Goal: Transaction & Acquisition: Book appointment/travel/reservation

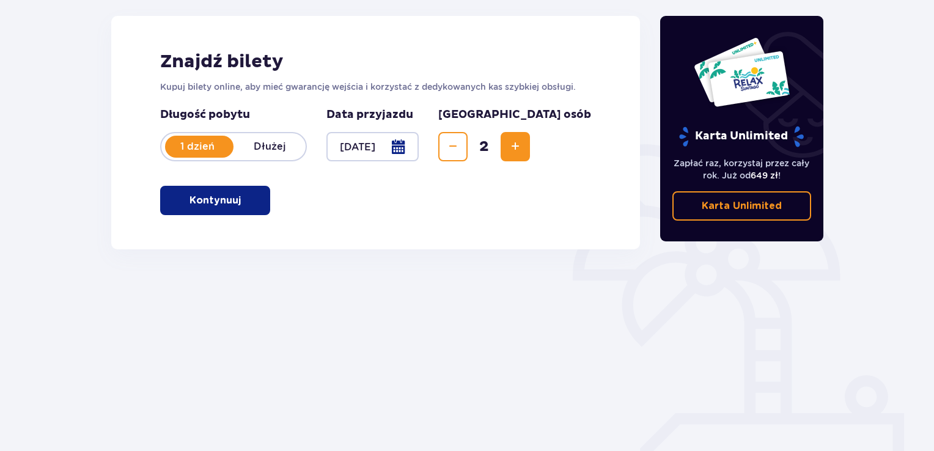
scroll to position [172, 0]
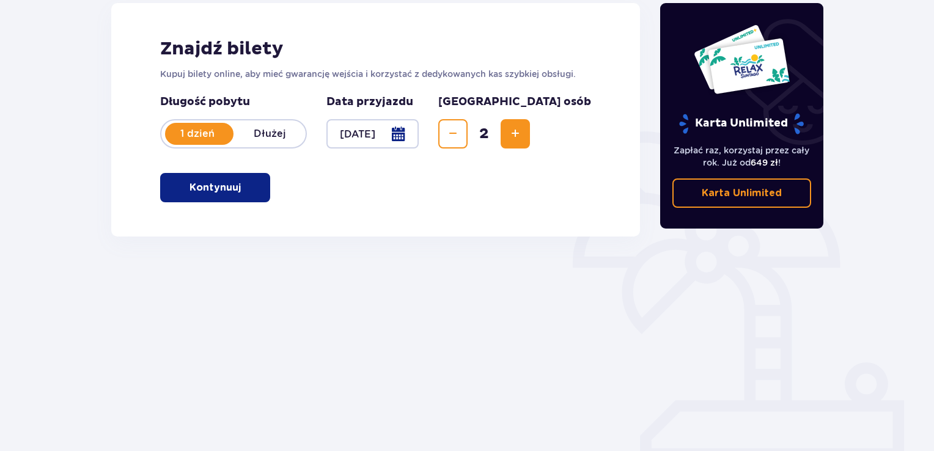
click at [189, 191] on p "Kontynuuj" at bounding box center [214, 187] width 51 height 13
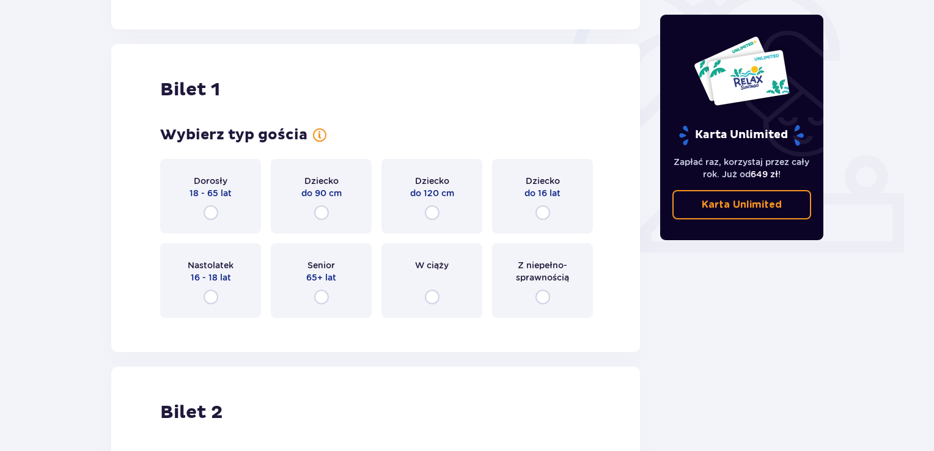
scroll to position [408, 0]
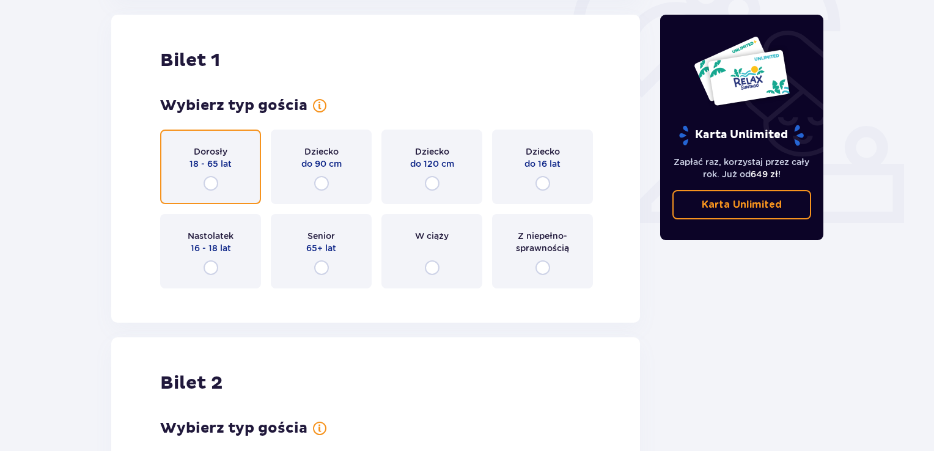
click at [211, 178] on input "radio" at bounding box center [210, 183] width 15 height 15
radio input "true"
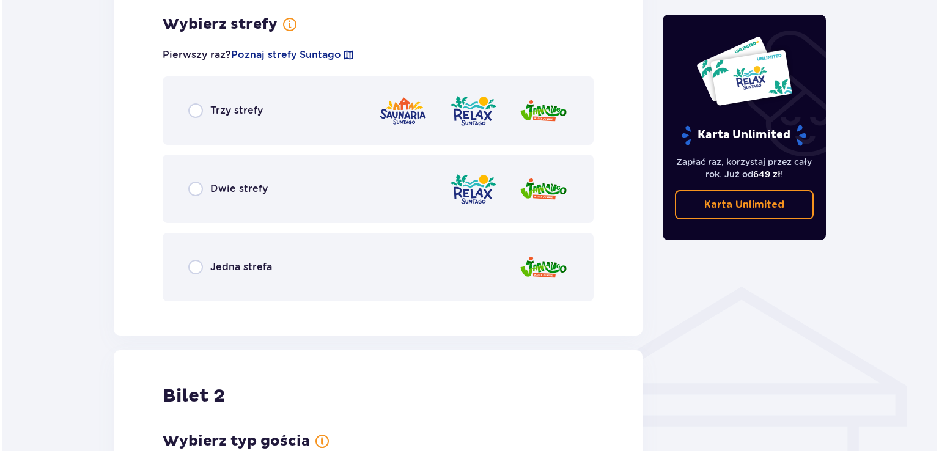
scroll to position [706, 0]
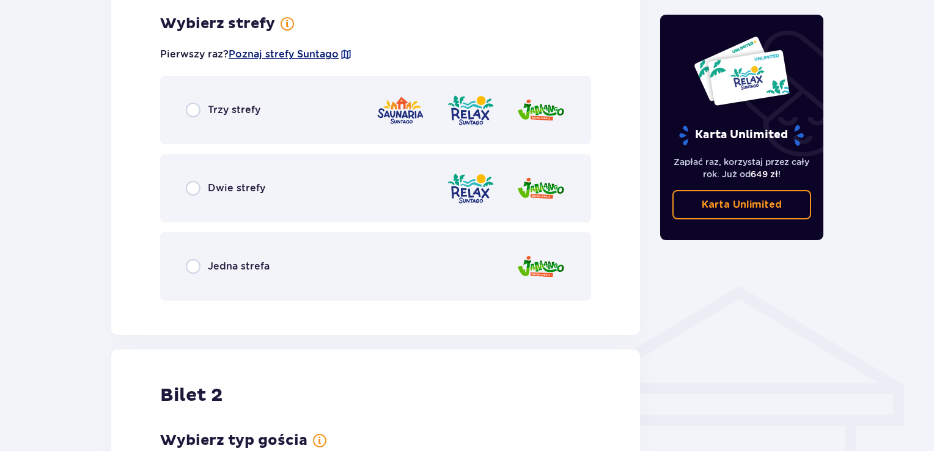
click at [281, 56] on span "Poznaj strefy Suntago" at bounding box center [284, 54] width 110 height 13
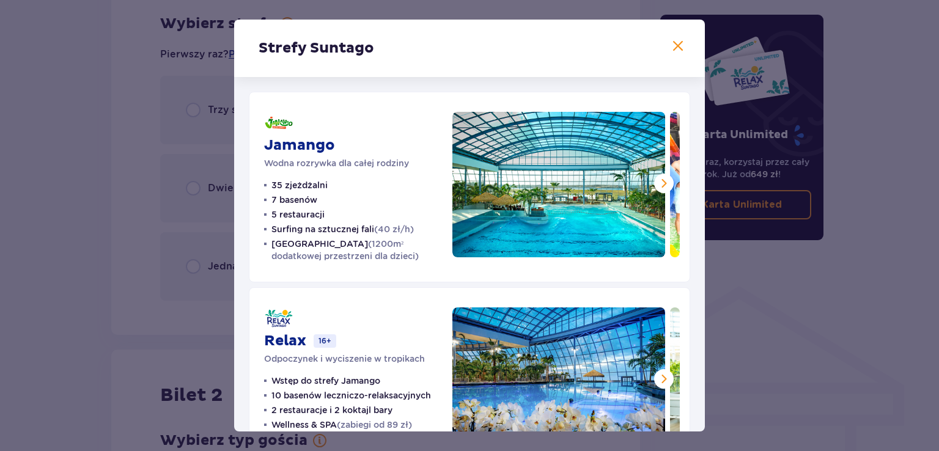
click at [273, 296] on div "Relax 16+ Odpoczynek i wyciszenie w tropikach Wstęp do strefy Jamango 10 basenó…" at bounding box center [469, 382] width 441 height 191
click at [656, 178] on span at bounding box center [663, 183] width 15 height 15
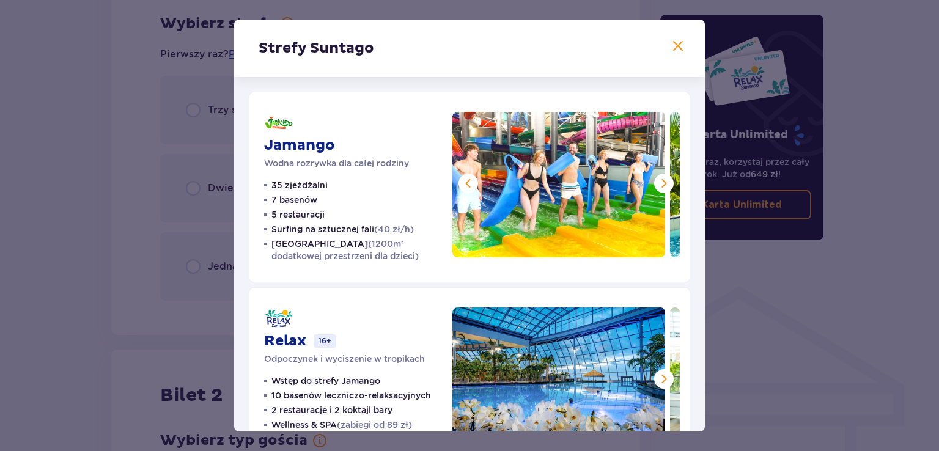
click at [656, 178] on span at bounding box center [663, 183] width 15 height 15
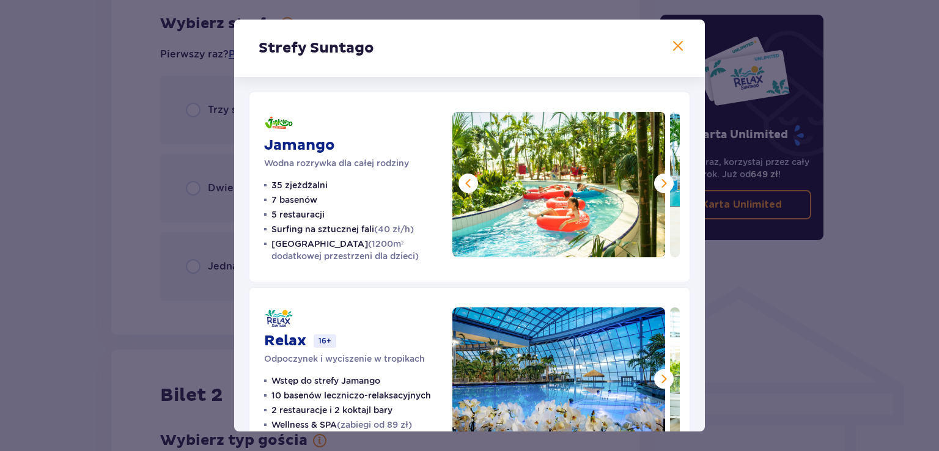
click at [656, 178] on span at bounding box center [663, 183] width 15 height 15
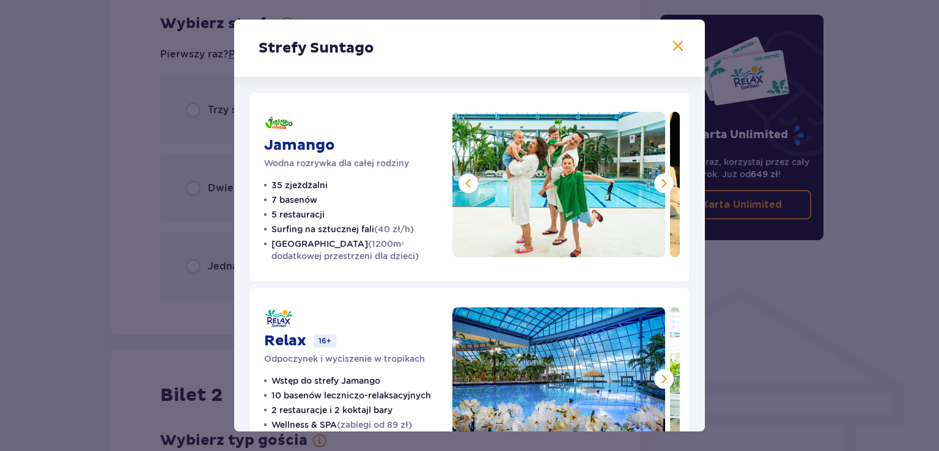
click at [656, 178] on span at bounding box center [663, 183] width 15 height 15
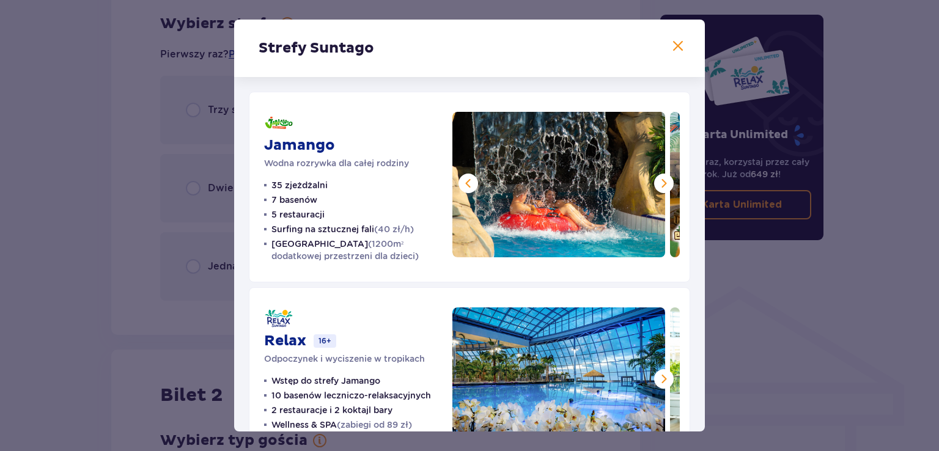
click at [656, 178] on span at bounding box center [663, 183] width 15 height 15
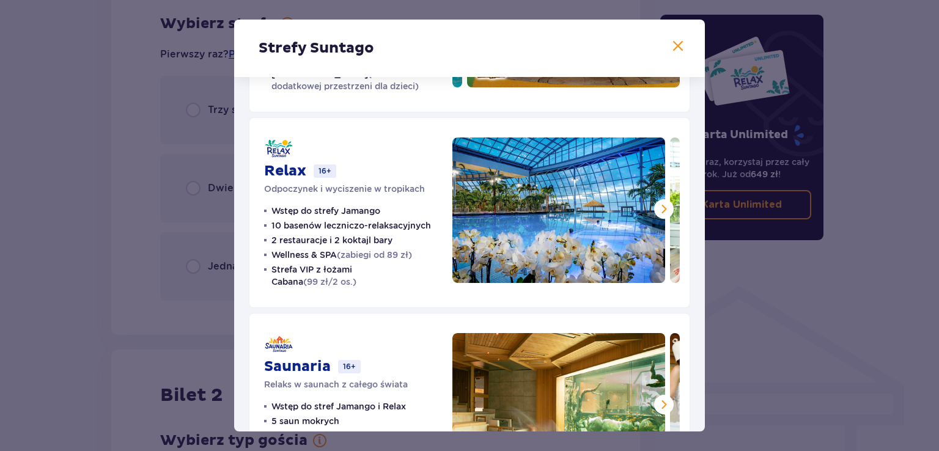
scroll to position [171, 0]
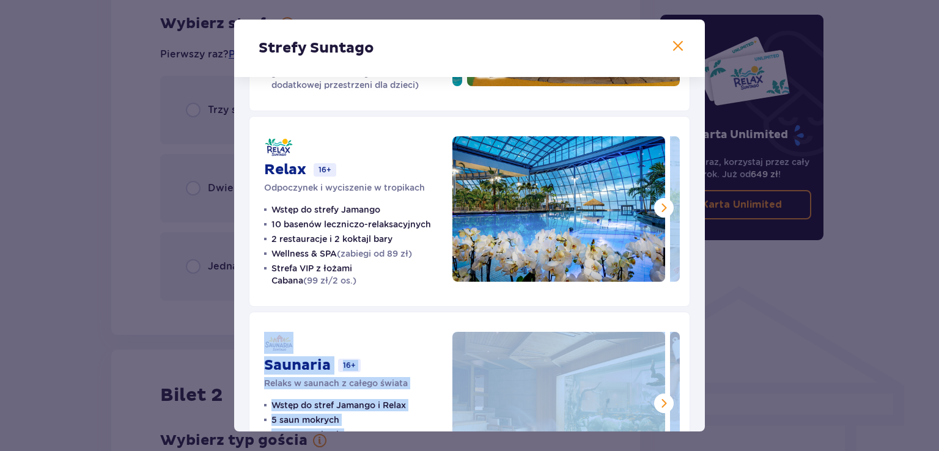
drag, startPoint x: 706, startPoint y: 261, endPoint x: 706, endPoint y: 331, distance: 69.7
click at [706, 331] on div "Strefy Suntago Jamango Wodna rozrywka dla całej rodziny 35 zjeżdżalni 7 basenów…" at bounding box center [469, 225] width 939 height 451
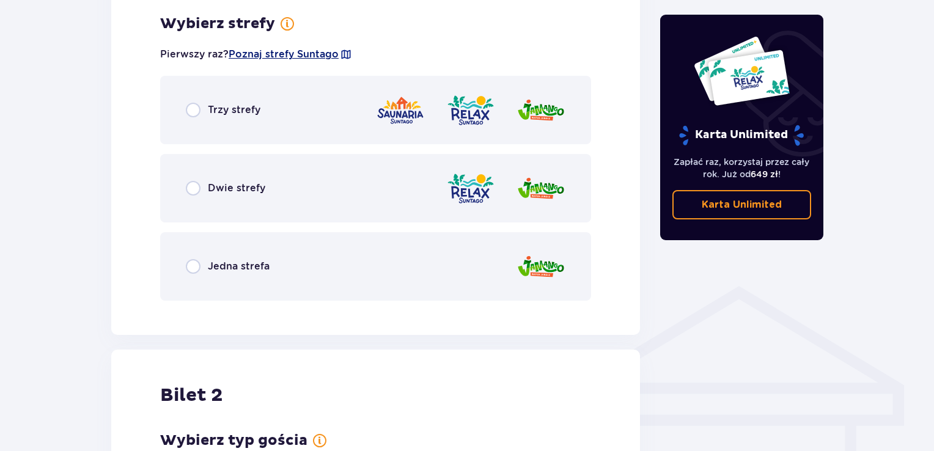
click at [325, 50] on span "Poznaj strefy Suntago" at bounding box center [284, 54] width 110 height 13
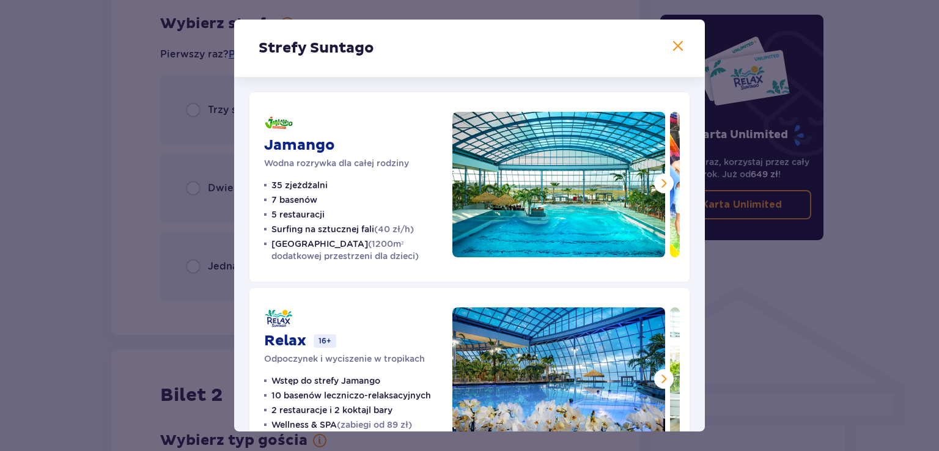
click at [491, 74] on div "Strefy Suntago" at bounding box center [469, 48] width 471 height 57
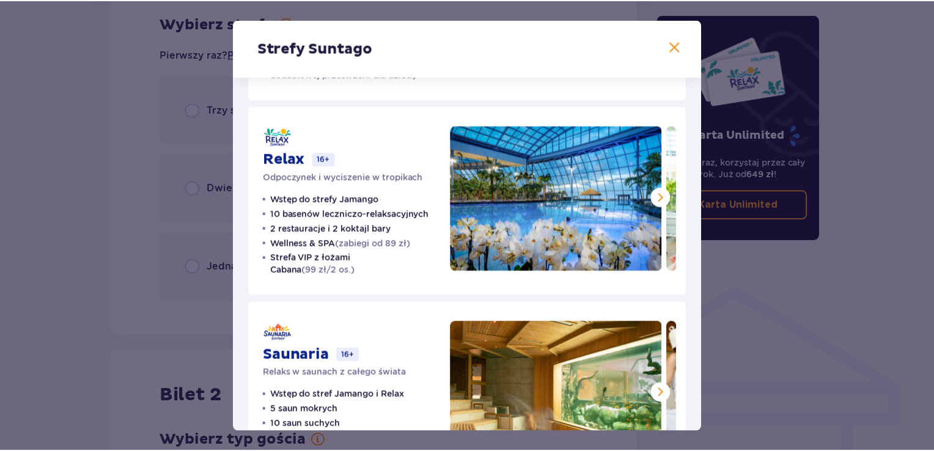
scroll to position [251, 0]
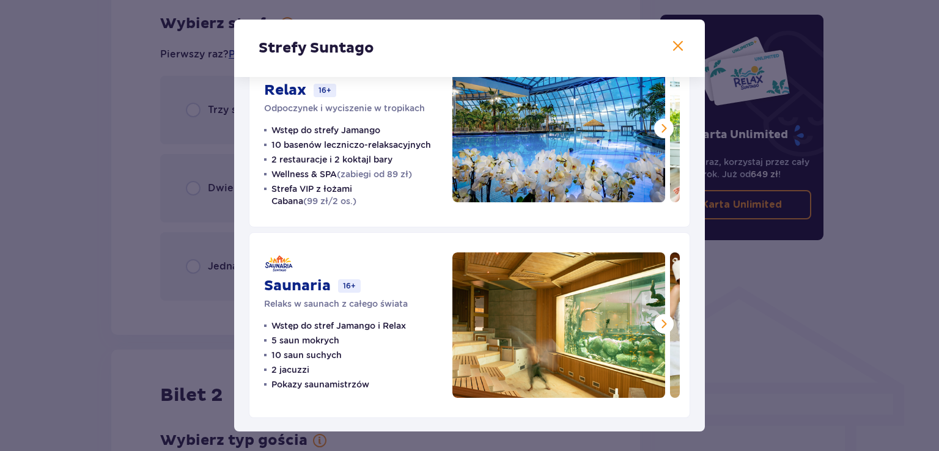
click at [672, 42] on span at bounding box center [677, 46] width 15 height 15
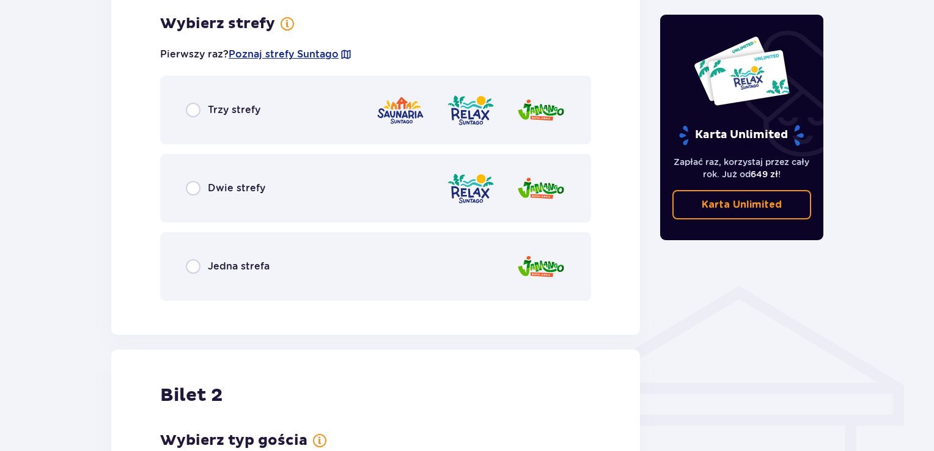
click at [350, 118] on div "Trzy strefy" at bounding box center [375, 110] width 431 height 68
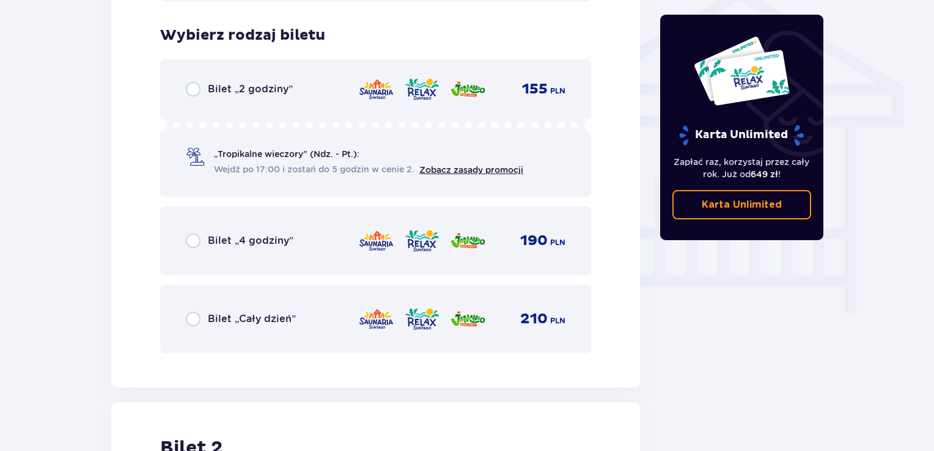
scroll to position [1017, 0]
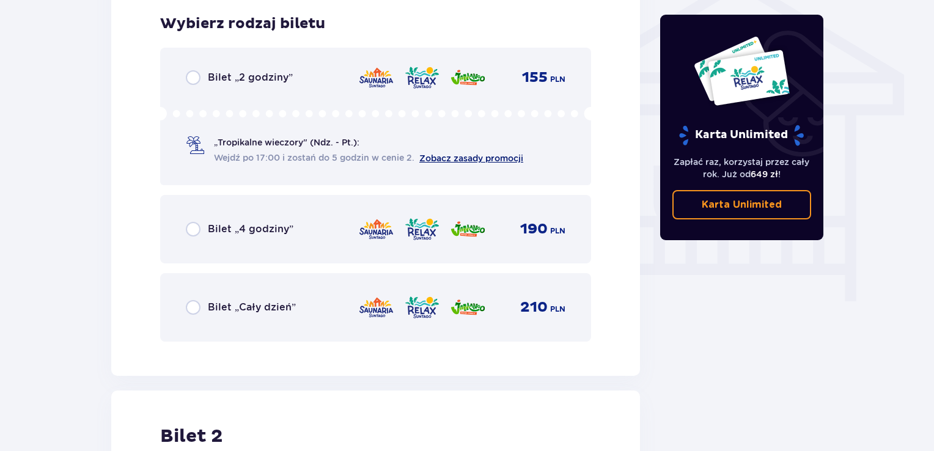
click at [447, 157] on link "Zobacz zasady promocji" at bounding box center [471, 158] width 104 height 10
